Goal: Transaction & Acquisition: Book appointment/travel/reservation

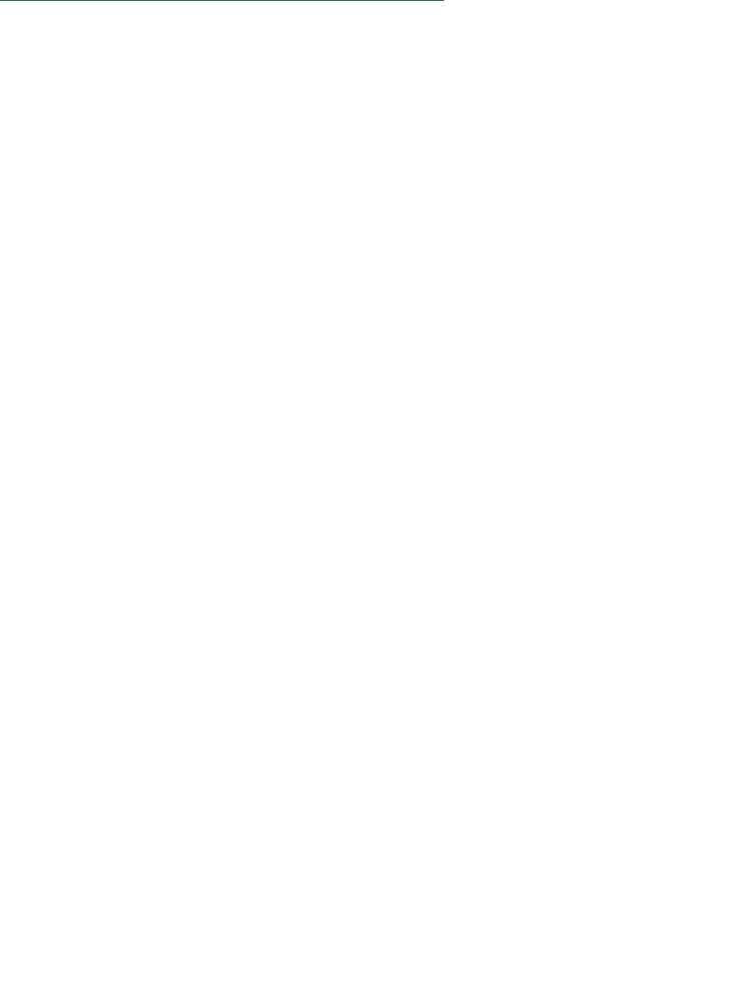
scroll to position [1902, 0]
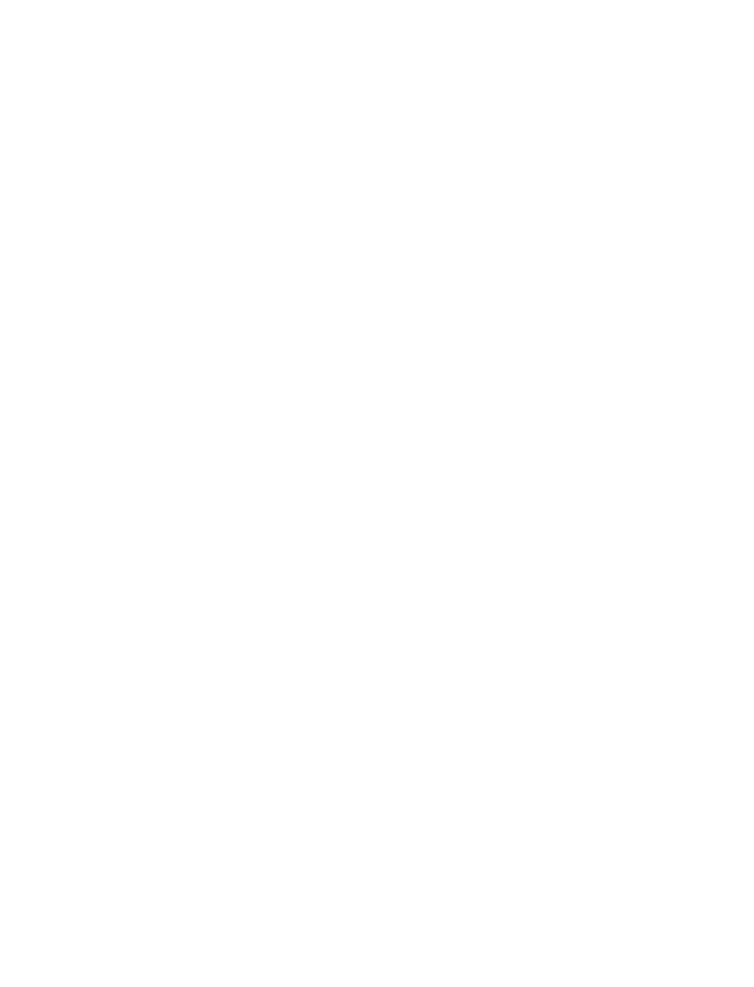
click at [112, 402] on div "In vacanza con teenager Hotel per teenager" at bounding box center [202, 418] width 331 height 248
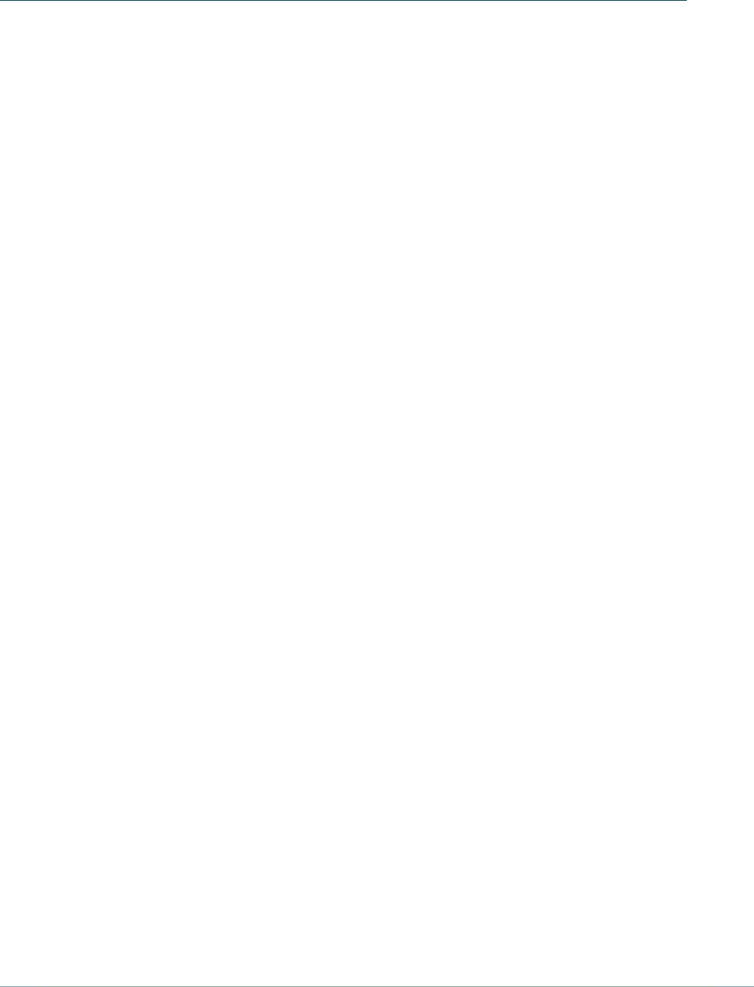
scroll to position [2937, 0]
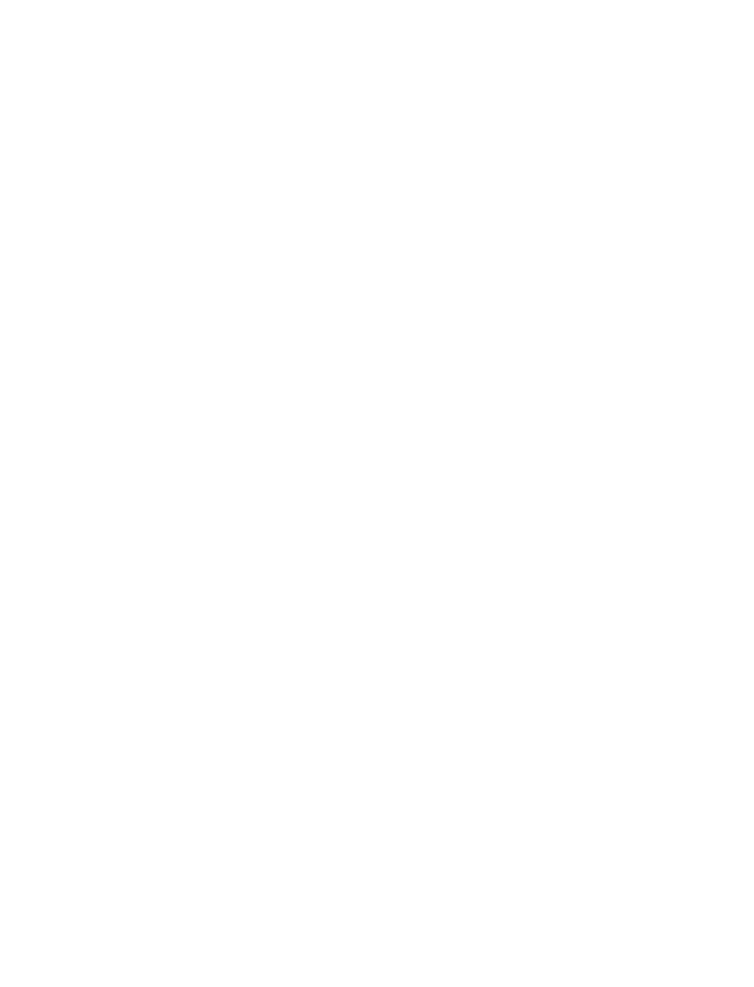
click at [83, 427] on link "Family hotel [GEOGRAPHIC_DATA]" at bounding box center [127, 447] width 181 height 41
click at [594, 333] on div "Falky's Family Weeks -15%" at bounding box center [551, 336] width 331 height 187
click at [647, 480] on link "Falkensteiner Family Resort Lido ****ˢ" at bounding box center [546, 502] width 282 height 44
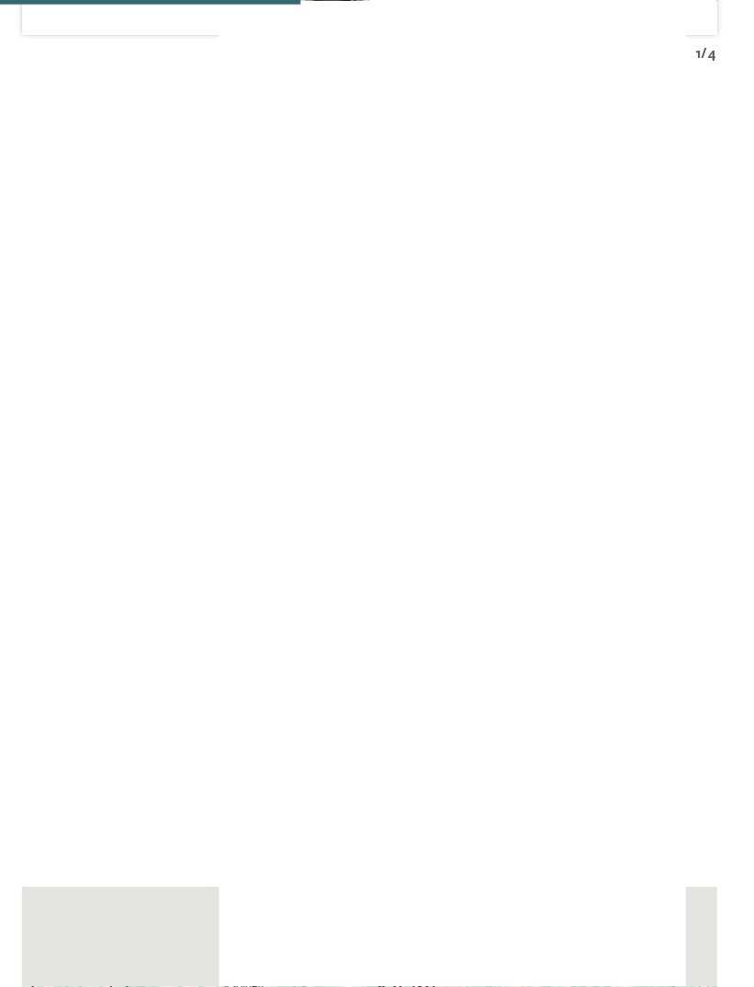
scroll to position [2493, 0]
click at [107, 473] on span "Sky Adventure Park" at bounding box center [143, 481] width 133 height 16
click at [105, 473] on span "Sky Adventure Park" at bounding box center [143, 481] width 133 height 16
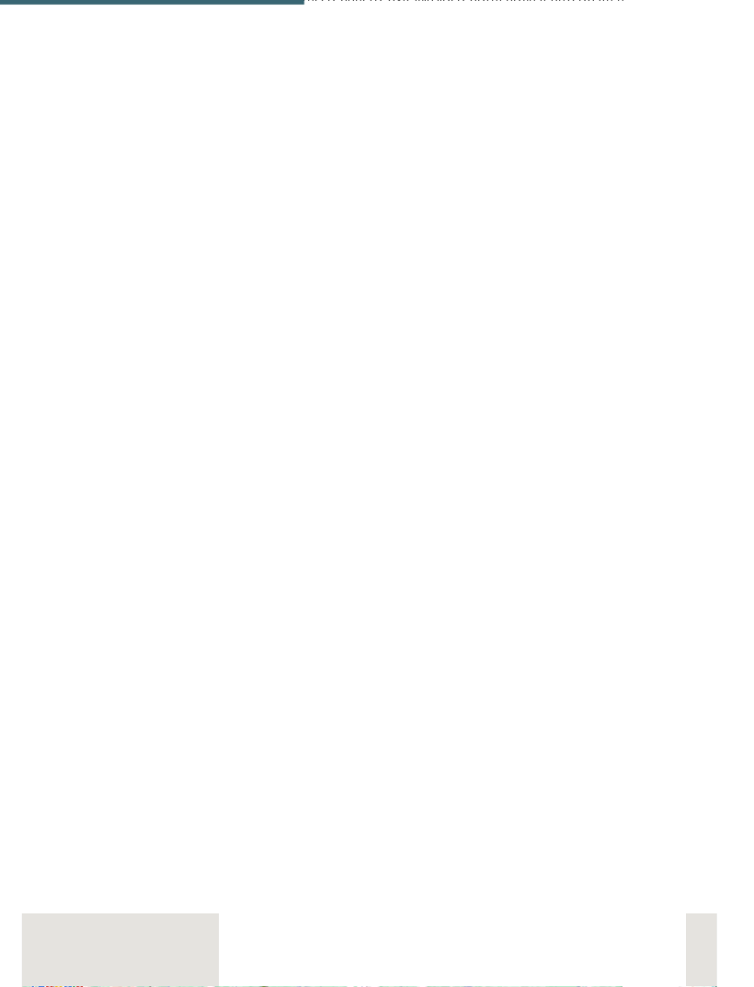
scroll to position [2852, 0]
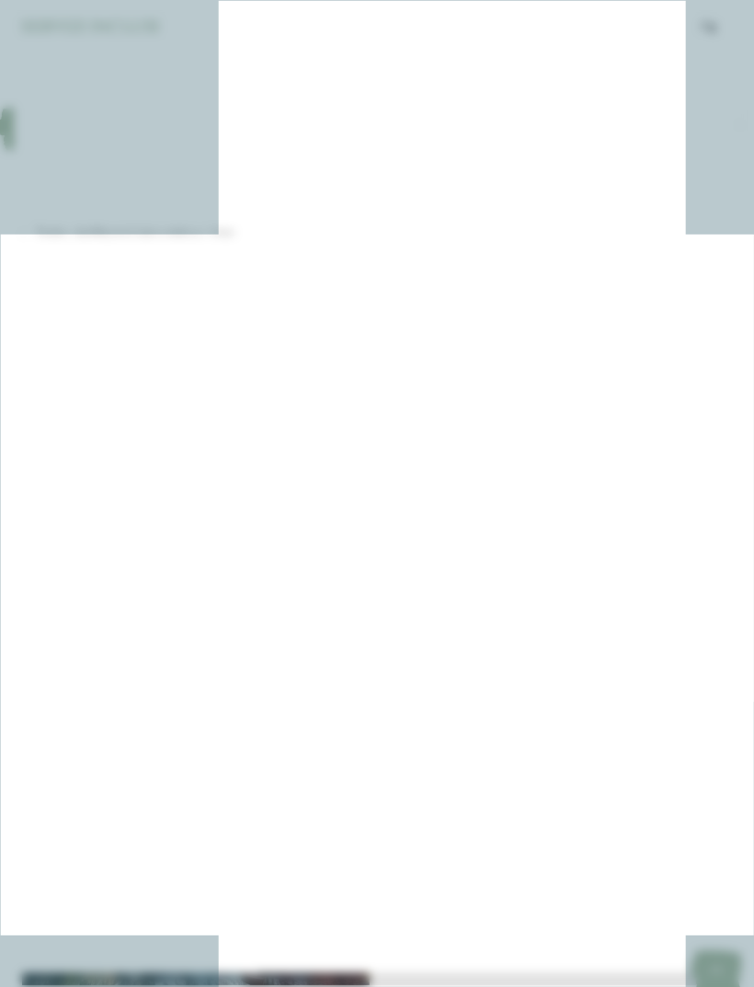
click at [698, 304] on icon at bounding box center [718, 320] width 40 height 32
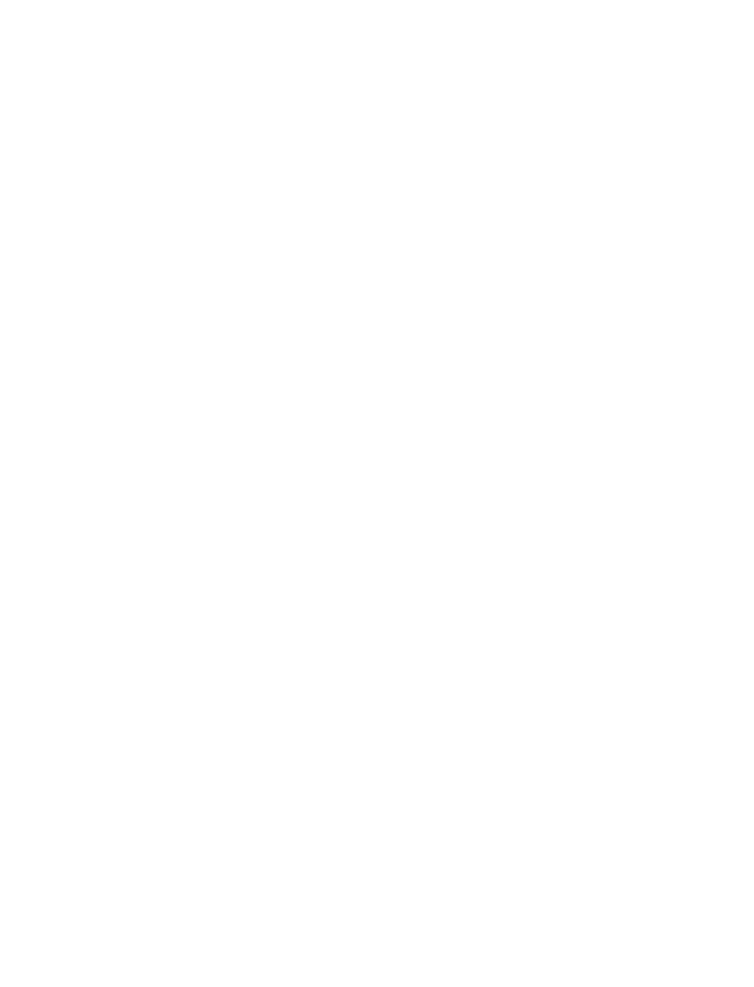
scroll to position [0, 0]
click at [122, 587] on span "Falkensteiner Family Resort Lido ****ˢ" at bounding box center [267, 588] width 461 height 29
click at [112, 612] on span "Casa madre dei Falkensteiner Hotels & Residences" at bounding box center [182, 615] width 291 height 14
click at [94, 602] on span "Falkensteiner Family Resort Lido ****ˢ" at bounding box center [267, 588] width 461 height 29
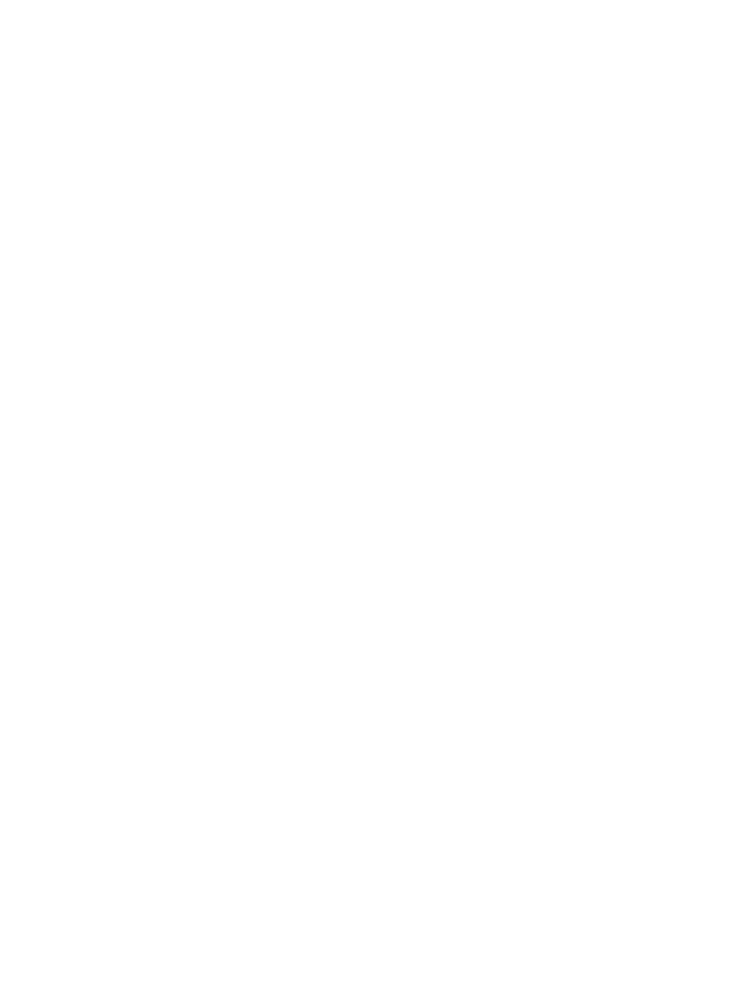
click at [320, 432] on div "[PERSON_NAME] ora" at bounding box center [341, 428] width 152 height 37
click at [692, 48] on div at bounding box center [689, 41] width 17 height 46
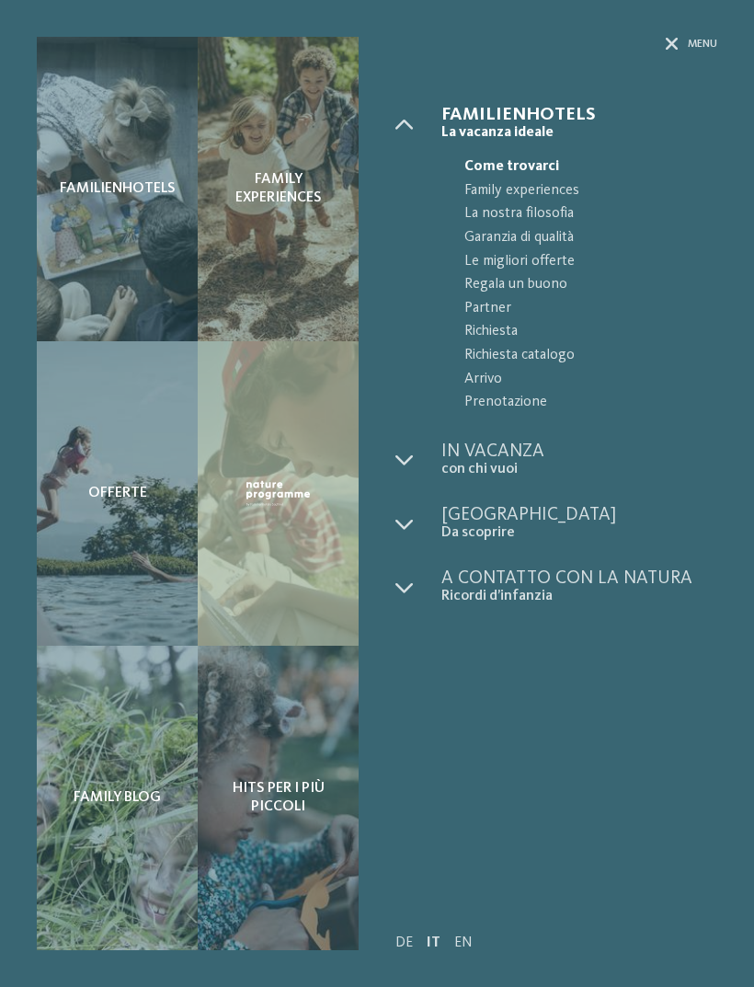
click at [656, 47] on div "Menu" at bounding box center [557, 71] width 322 height 69
click at [667, 45] on icon at bounding box center [672, 44] width 13 height 13
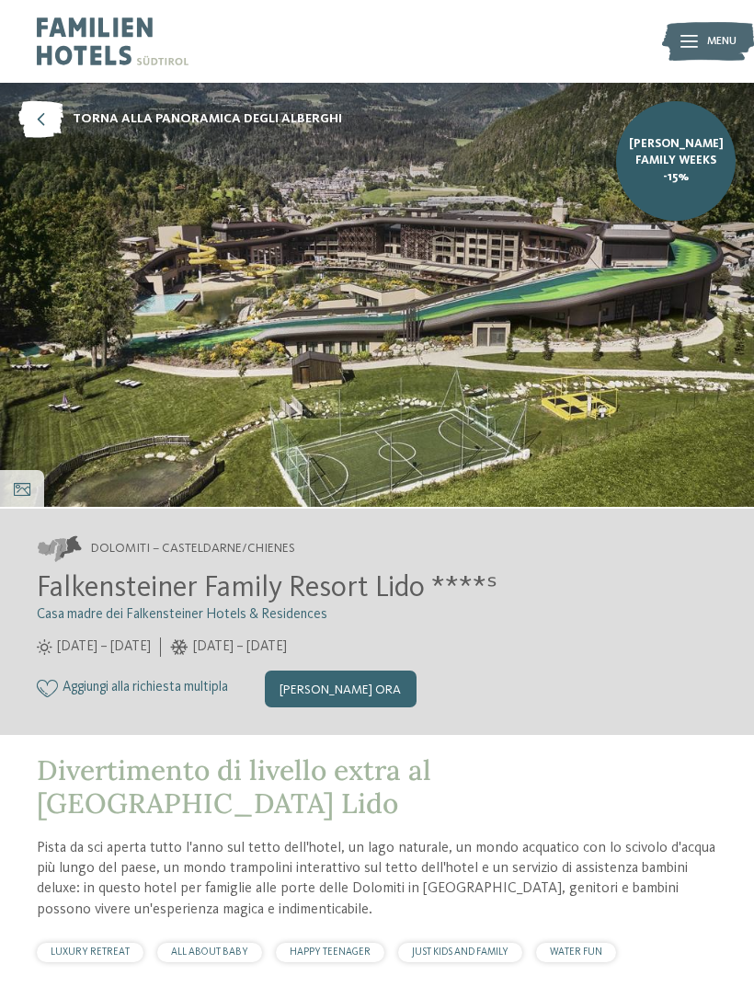
click at [44, 121] on icon at bounding box center [40, 119] width 45 height 37
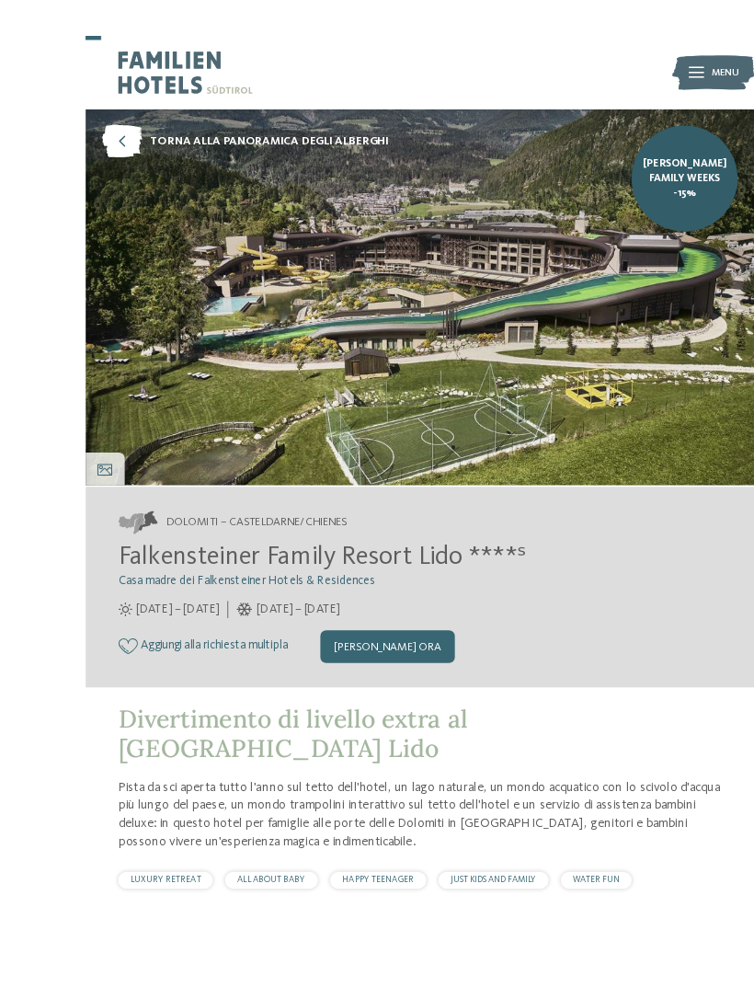
scroll to position [15, 0]
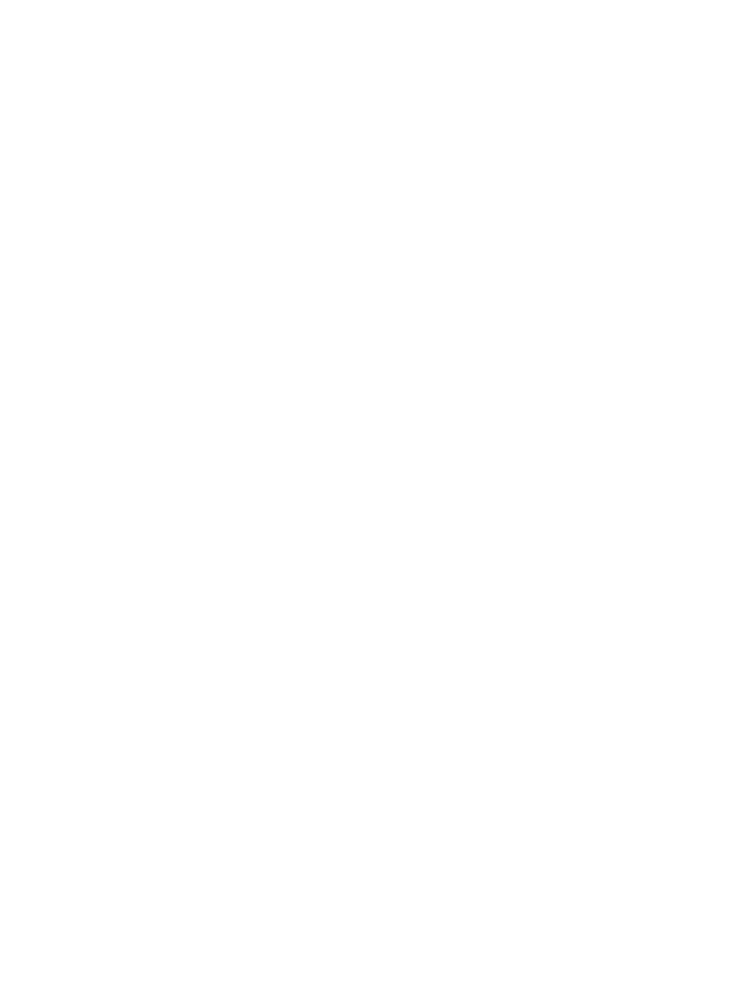
scroll to position [7088, 0]
